Goal: Information Seeking & Learning: Learn about a topic

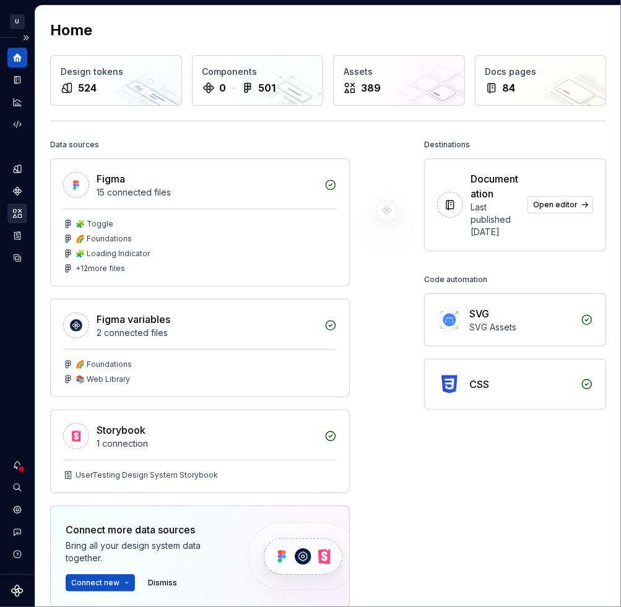
click at [14, 215] on icon "Assets" at bounding box center [17, 213] width 11 height 11
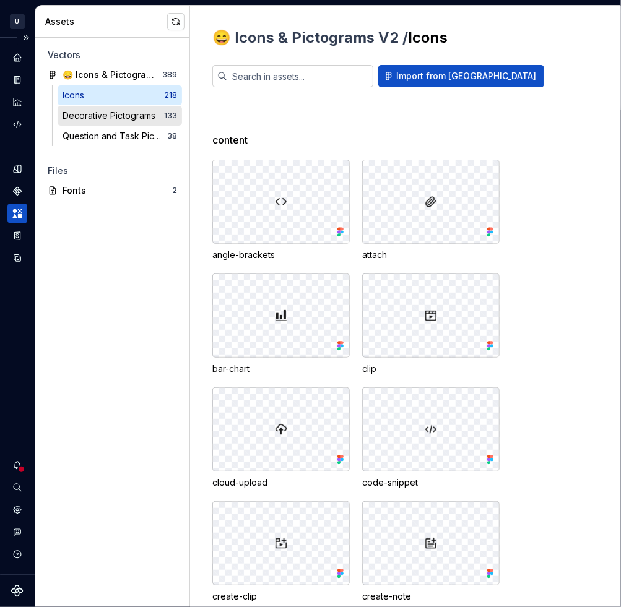
click at [97, 116] on div "Decorative Pictograms" at bounding box center [112, 116] width 98 height 12
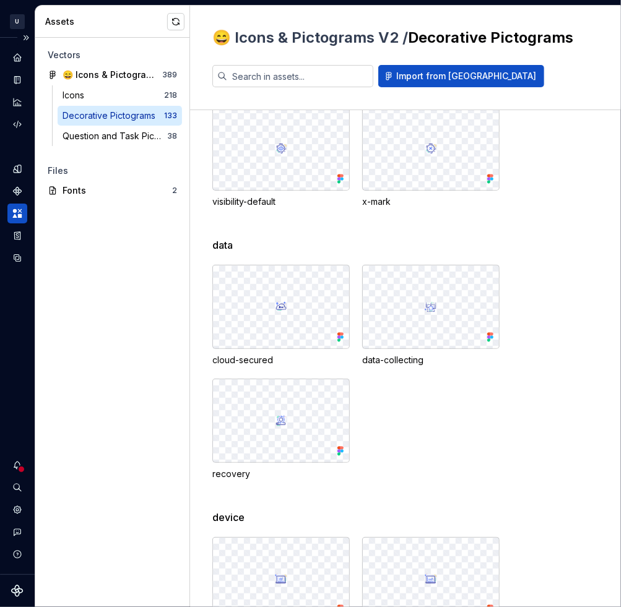
scroll to position [1801, 0]
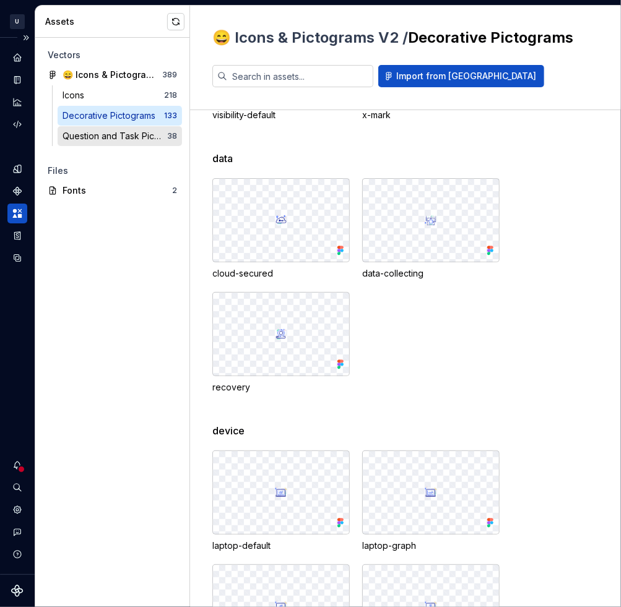
click at [99, 133] on div "Question and Task Pictograms" at bounding box center [115, 136] width 105 height 12
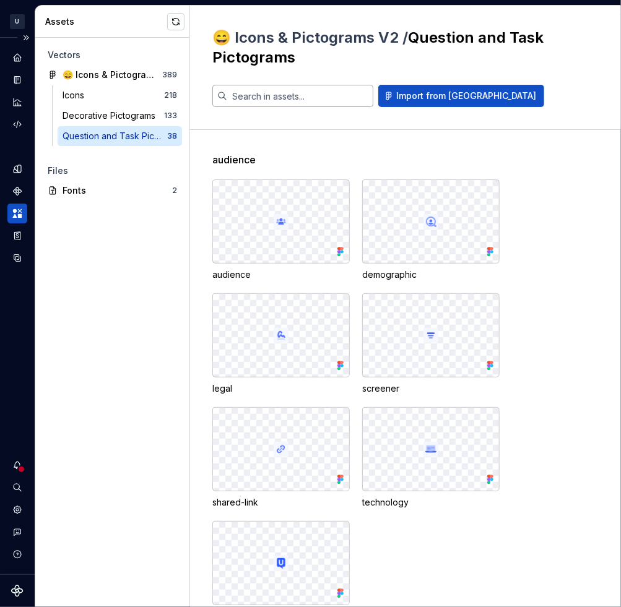
click at [270, 90] on input "text" at bounding box center [300, 96] width 146 height 22
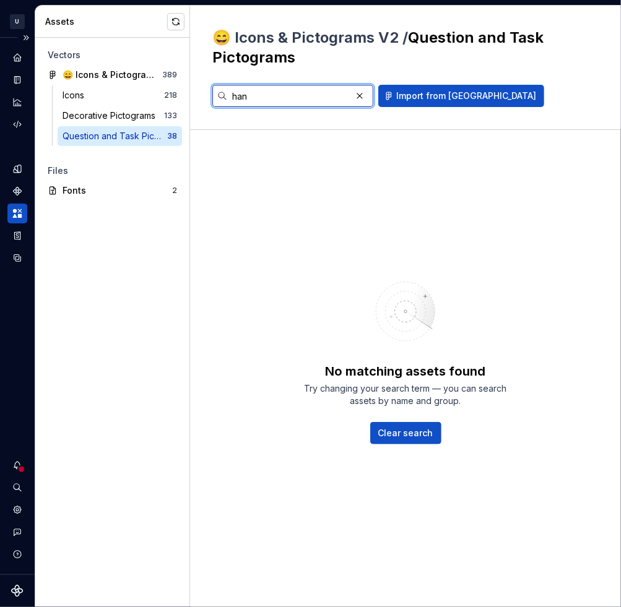
type input "han"
click at [101, 134] on div "Question and Task Pictograms" at bounding box center [115, 136] width 105 height 12
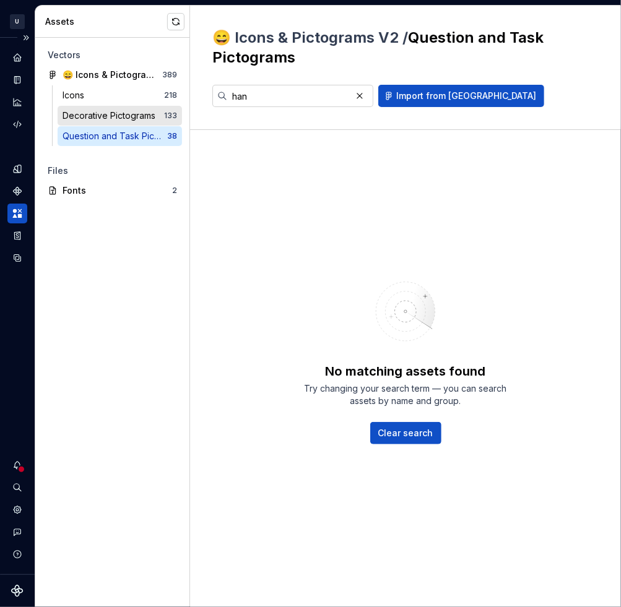
click at [98, 110] on div "Decorative Pictograms" at bounding box center [112, 116] width 98 height 12
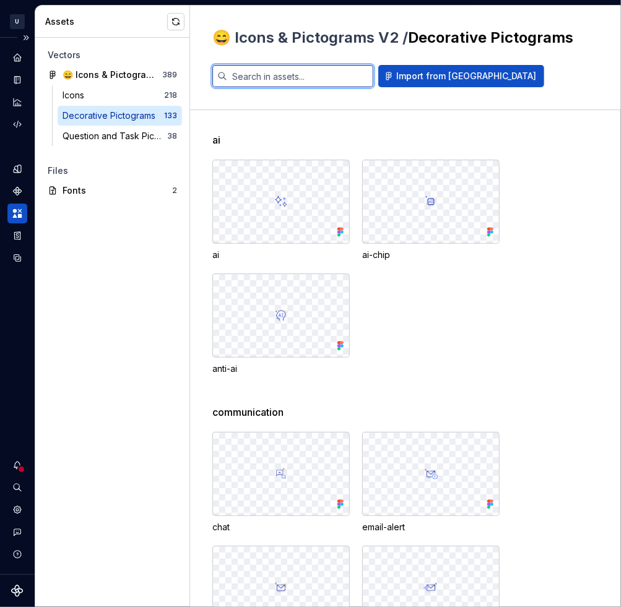
click at [295, 75] on input "text" at bounding box center [300, 76] width 146 height 22
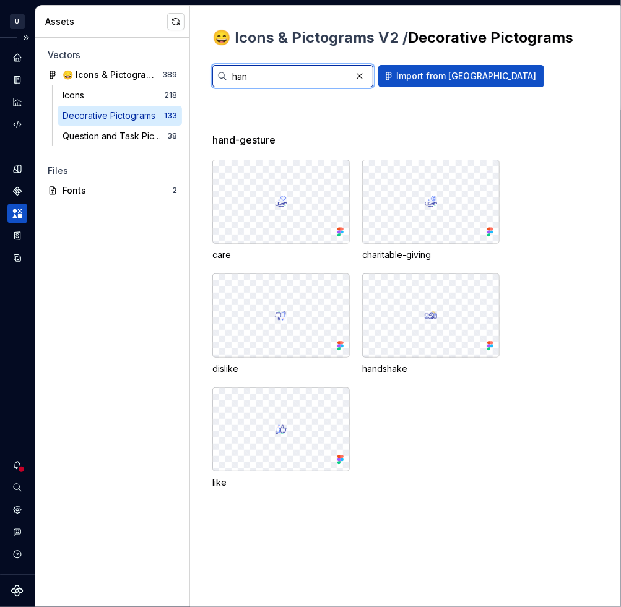
type input "han"
drag, startPoint x: 212, startPoint y: 139, endPoint x: 310, endPoint y: 137, distance: 97.8
click at [310, 137] on div "hand-gesture" at bounding box center [416, 139] width 408 height 15
click at [359, 133] on div "hand-gesture" at bounding box center [416, 139] width 408 height 15
drag, startPoint x: 374, startPoint y: 144, endPoint x: 395, endPoint y: 143, distance: 20.5
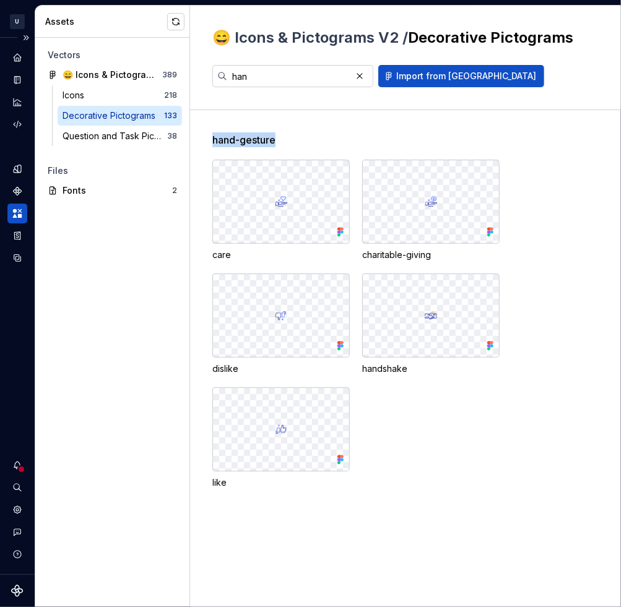
click at [395, 143] on div "hand-gesture" at bounding box center [416, 139] width 408 height 15
drag, startPoint x: 217, startPoint y: 256, endPoint x: 265, endPoint y: 257, distance: 47.7
click at [265, 257] on div "care" at bounding box center [280, 255] width 137 height 12
click at [337, 258] on div "care" at bounding box center [280, 255] width 137 height 12
click at [81, 100] on div "Icons" at bounding box center [76, 95] width 27 height 12
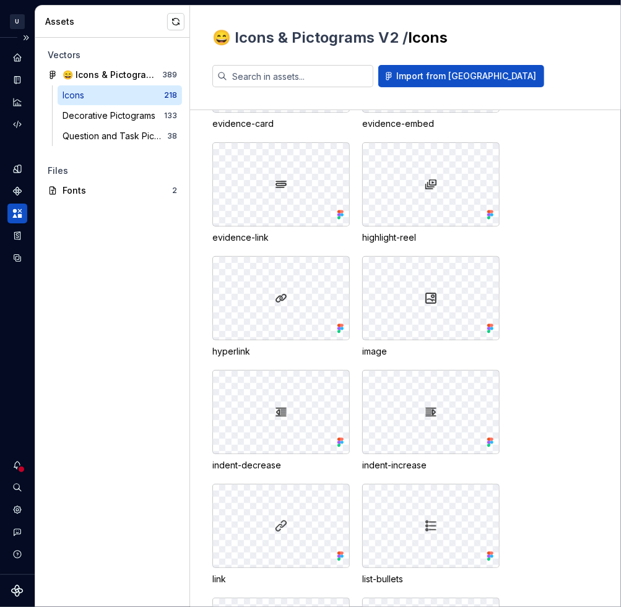
scroll to position [924, 0]
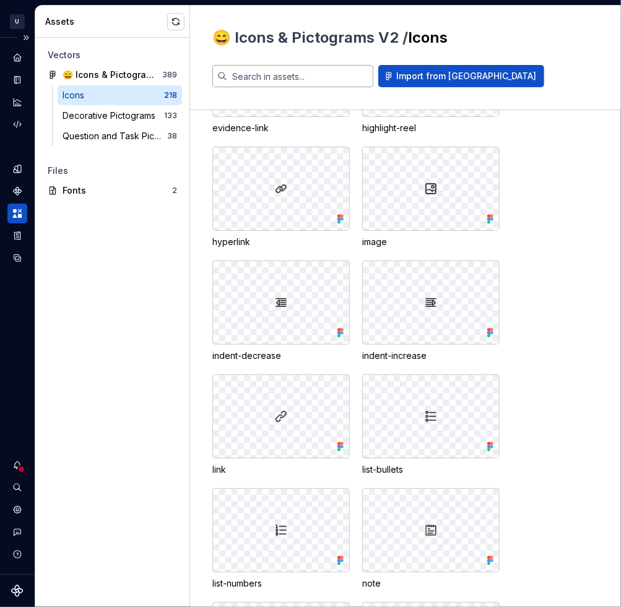
click at [305, 79] on input "text" at bounding box center [300, 76] width 146 height 22
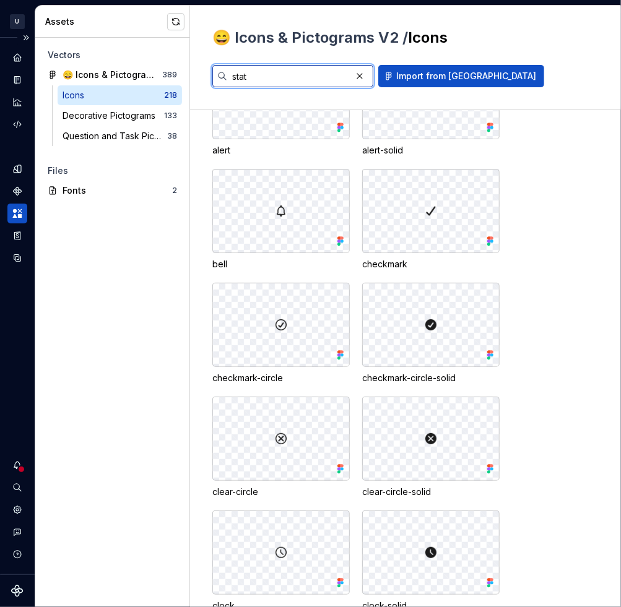
scroll to position [344, 0]
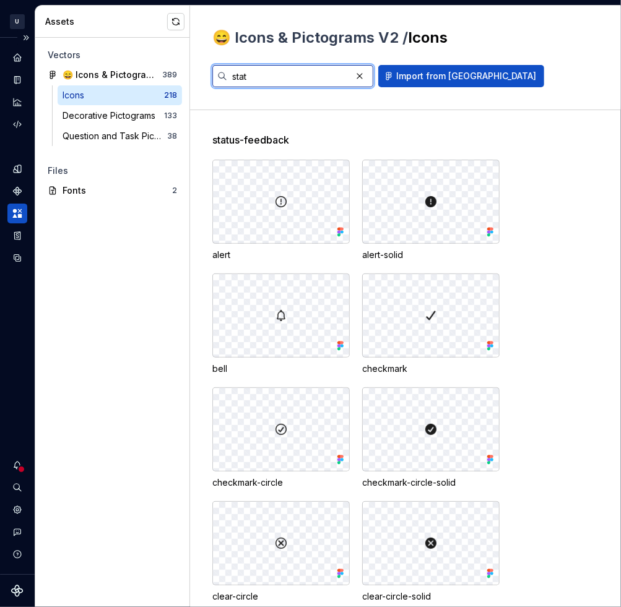
type input "stat"
drag, startPoint x: 212, startPoint y: 139, endPoint x: 297, endPoint y: 137, distance: 85.4
click at [297, 137] on div "status-feedback" at bounding box center [416, 139] width 408 height 15
click at [237, 134] on span "status-feedback" at bounding box center [250, 139] width 77 height 15
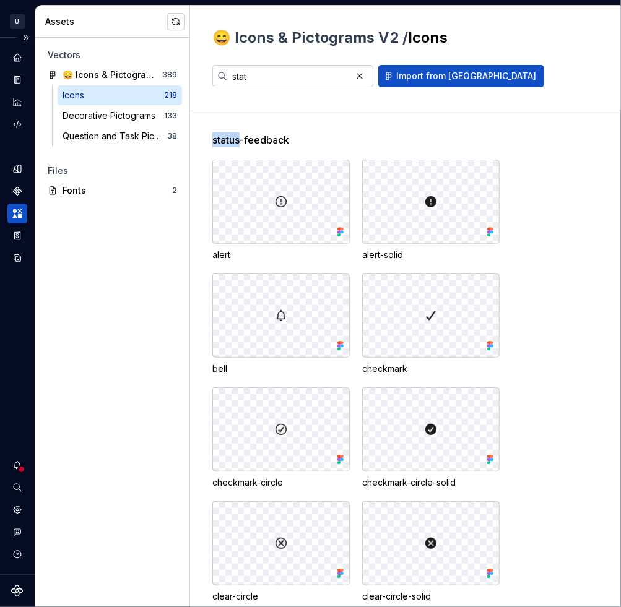
drag, startPoint x: 212, startPoint y: 135, endPoint x: 239, endPoint y: 141, distance: 27.3
click at [239, 141] on span "status-feedback" at bounding box center [250, 139] width 77 height 15
click at [282, 141] on span "status-feedback" at bounding box center [250, 139] width 77 height 15
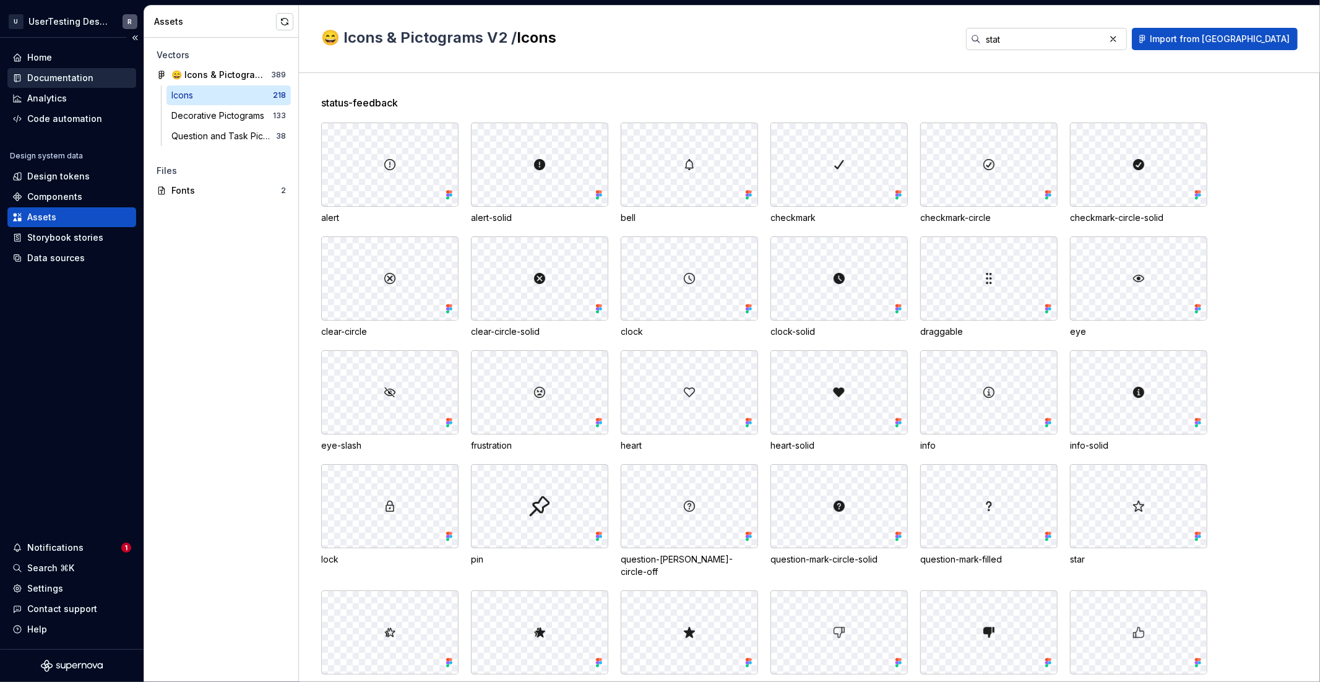
click at [27, 74] on div "Documentation" at bounding box center [60, 78] width 66 height 12
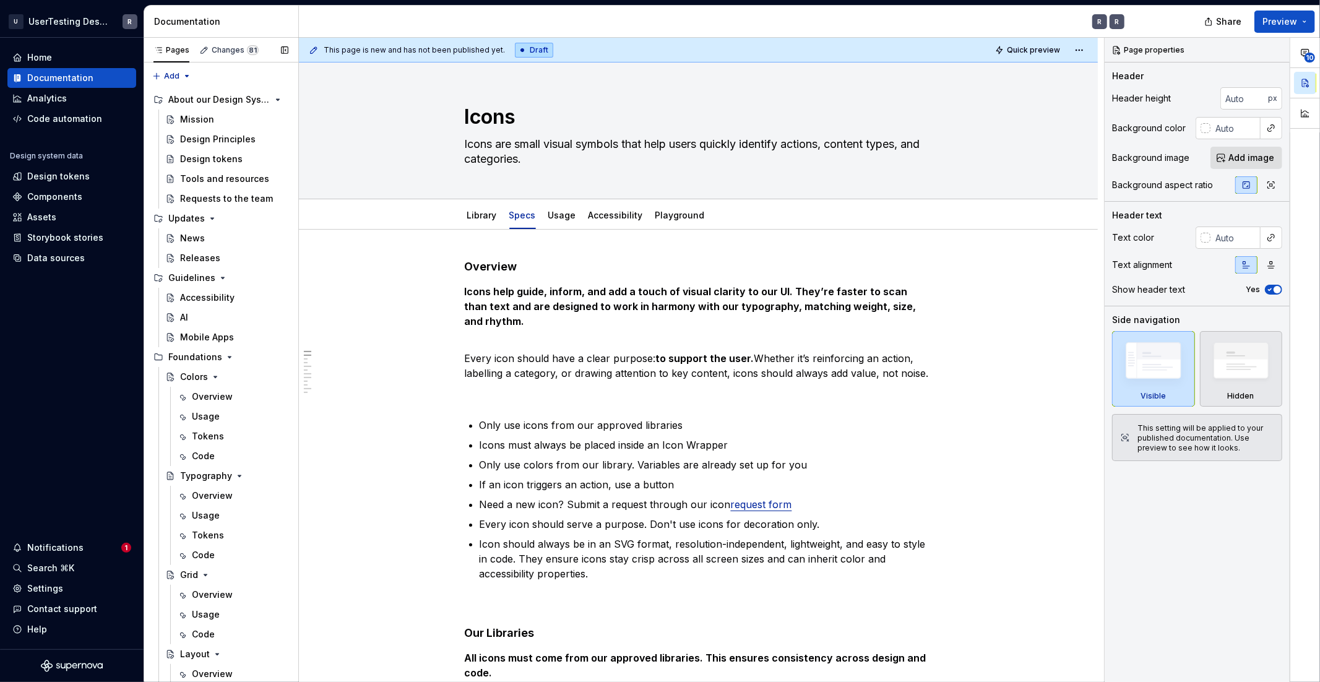
click at [283, 22] on div "Documentation" at bounding box center [223, 21] width 139 height 12
click at [254, 338] on button "Page tree" at bounding box center [262, 337] width 17 height 17
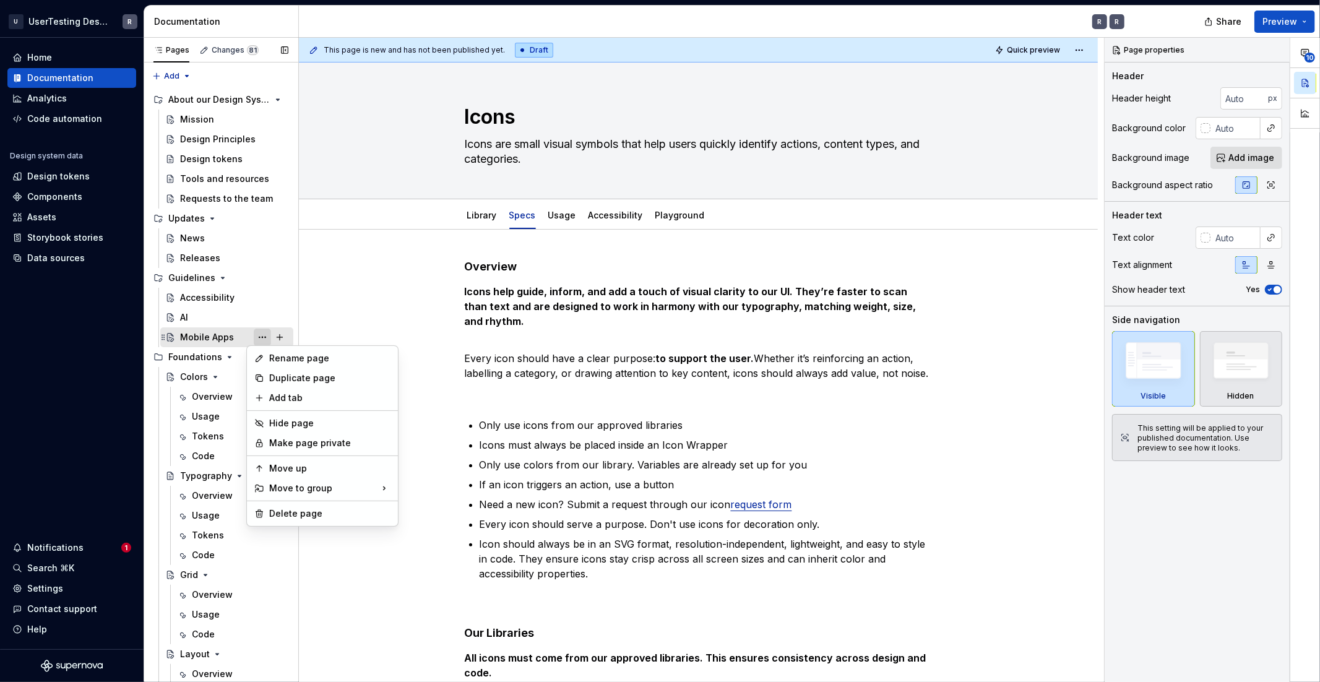
click at [254, 338] on div "Pages Changes 81 Add Accessibility guide for tree Page tree. Navigate the tree …" at bounding box center [221, 363] width 155 height 650
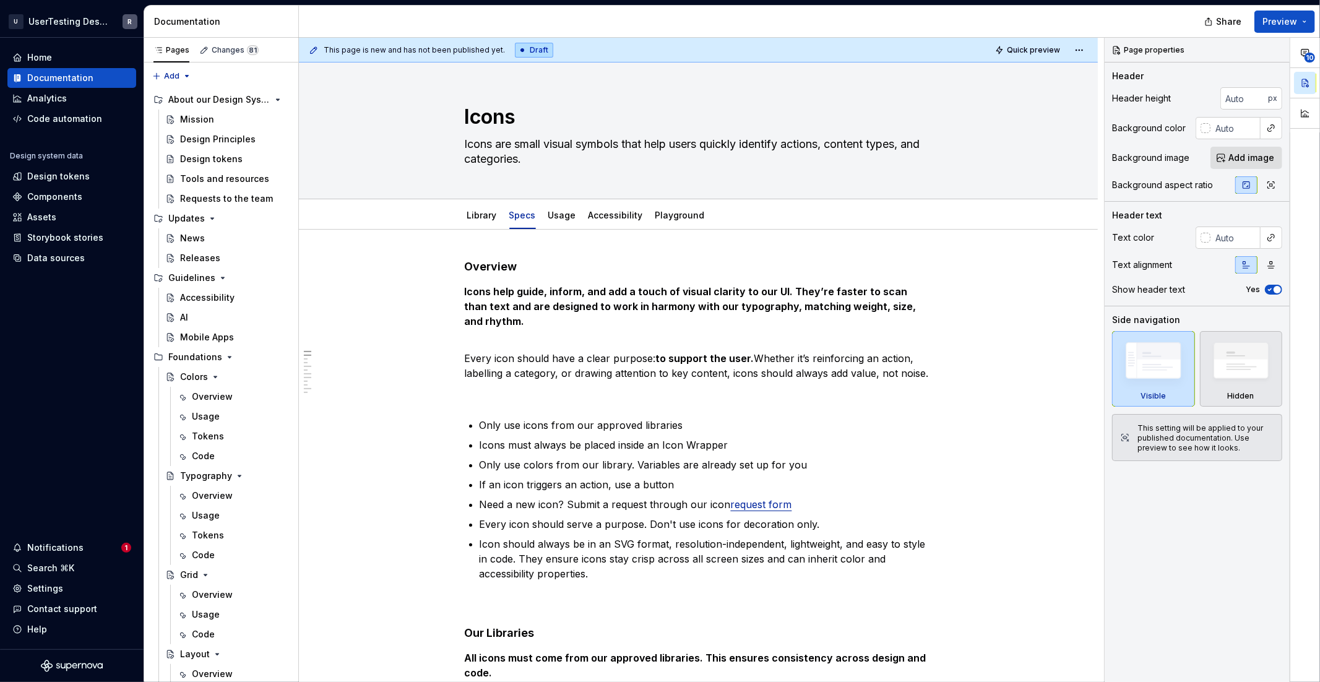
type textarea "*"
